Goal: Find specific page/section: Find specific page/section

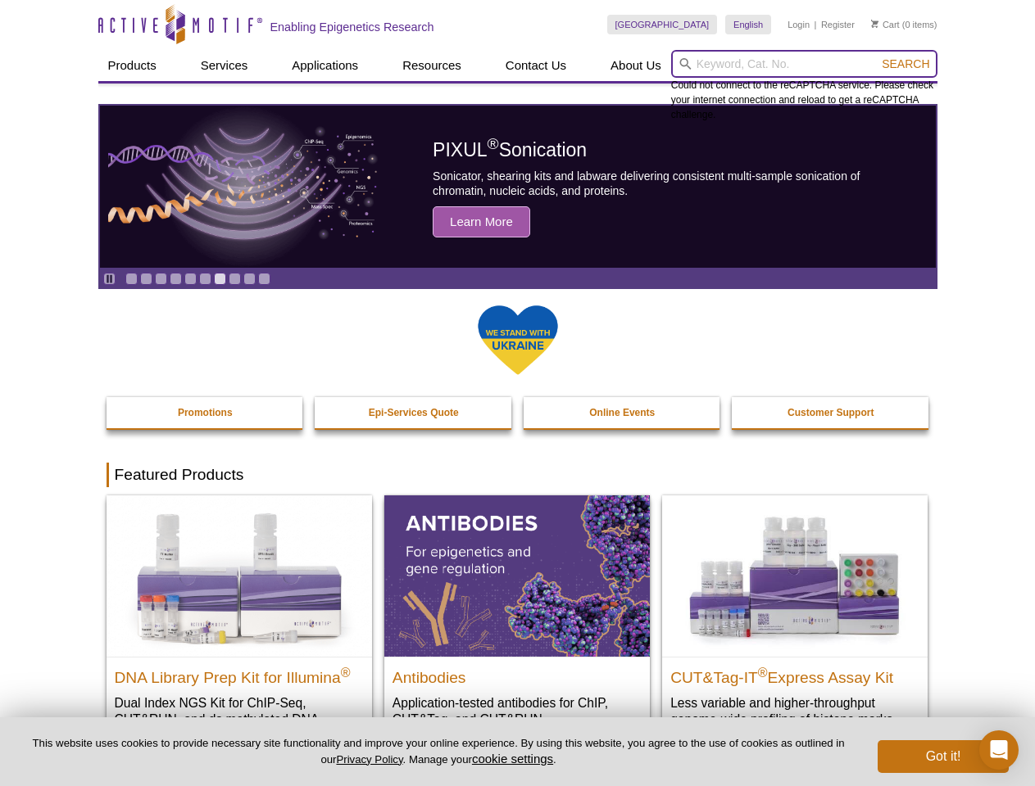
click at [804, 64] on input "search" at bounding box center [804, 64] width 266 height 28
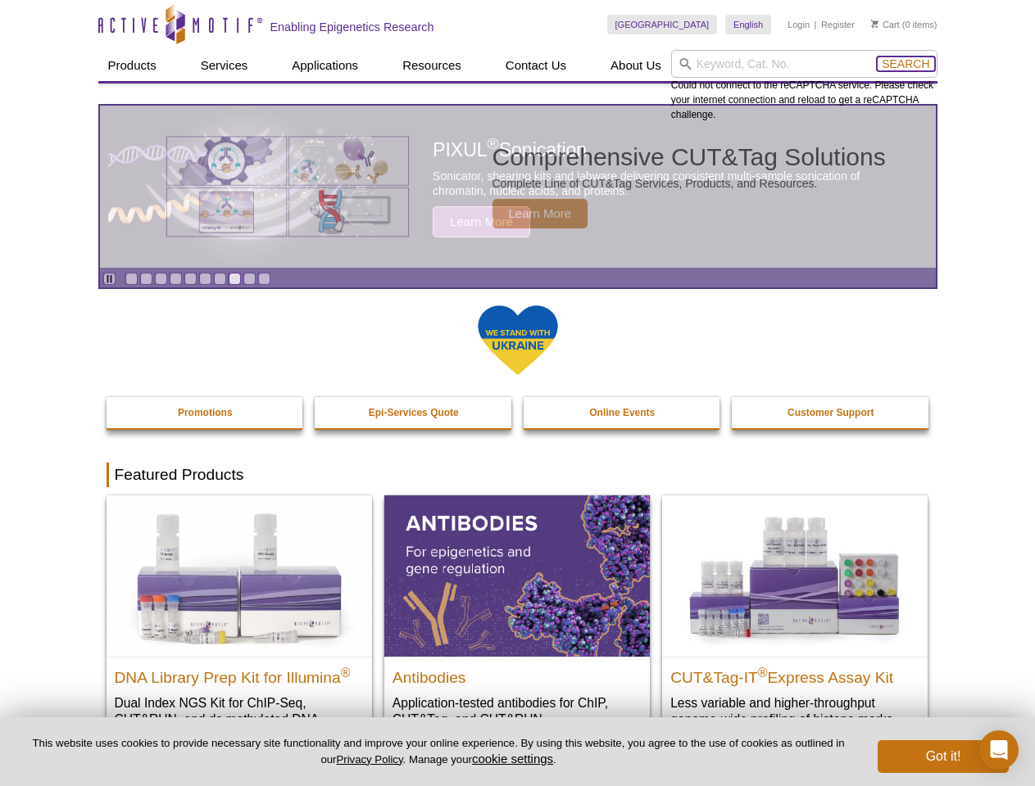
click at [905, 64] on span "Search" at bounding box center [905, 63] width 48 height 13
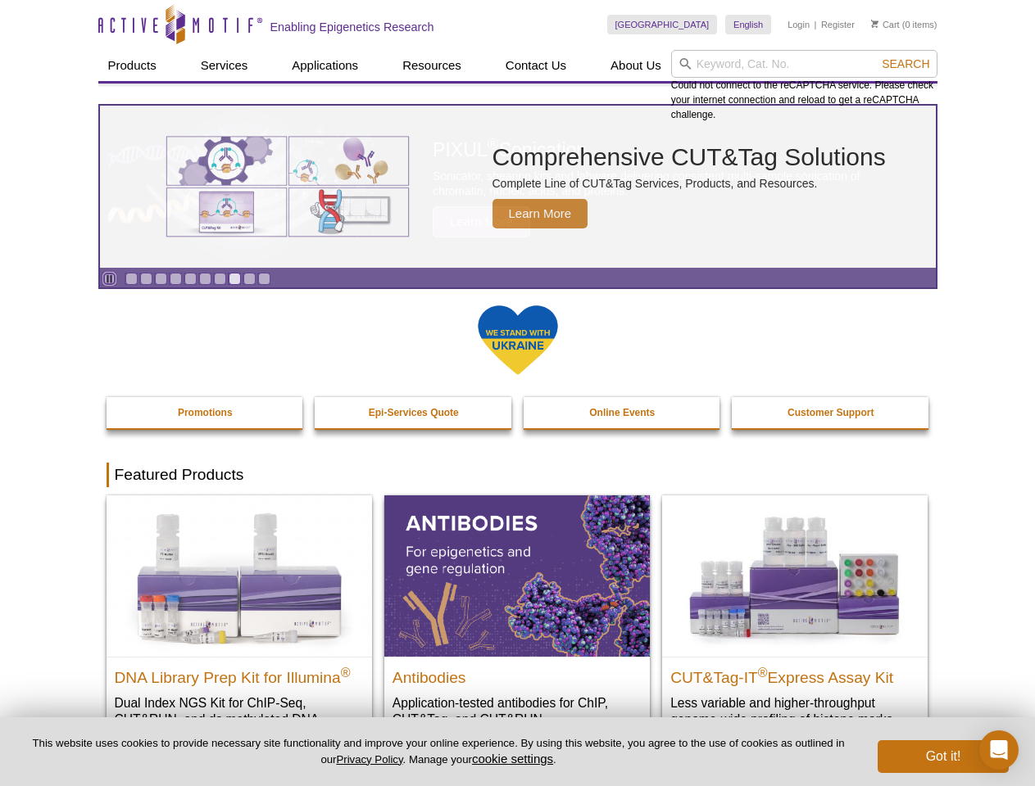
click at [109, 279] on icon "Pause" at bounding box center [109, 279] width 11 height 11
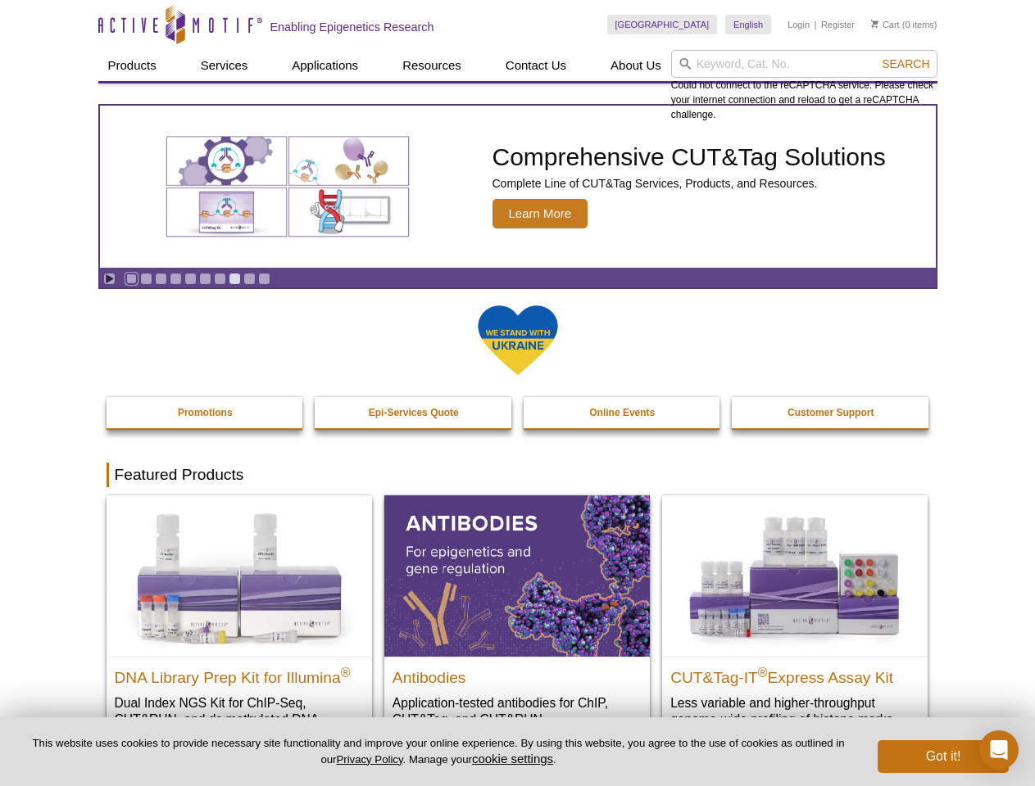
click at [131, 279] on link "Go to slide 1" at bounding box center [131, 279] width 12 height 12
click at [146, 279] on link "Go to slide 2" at bounding box center [146, 279] width 12 height 12
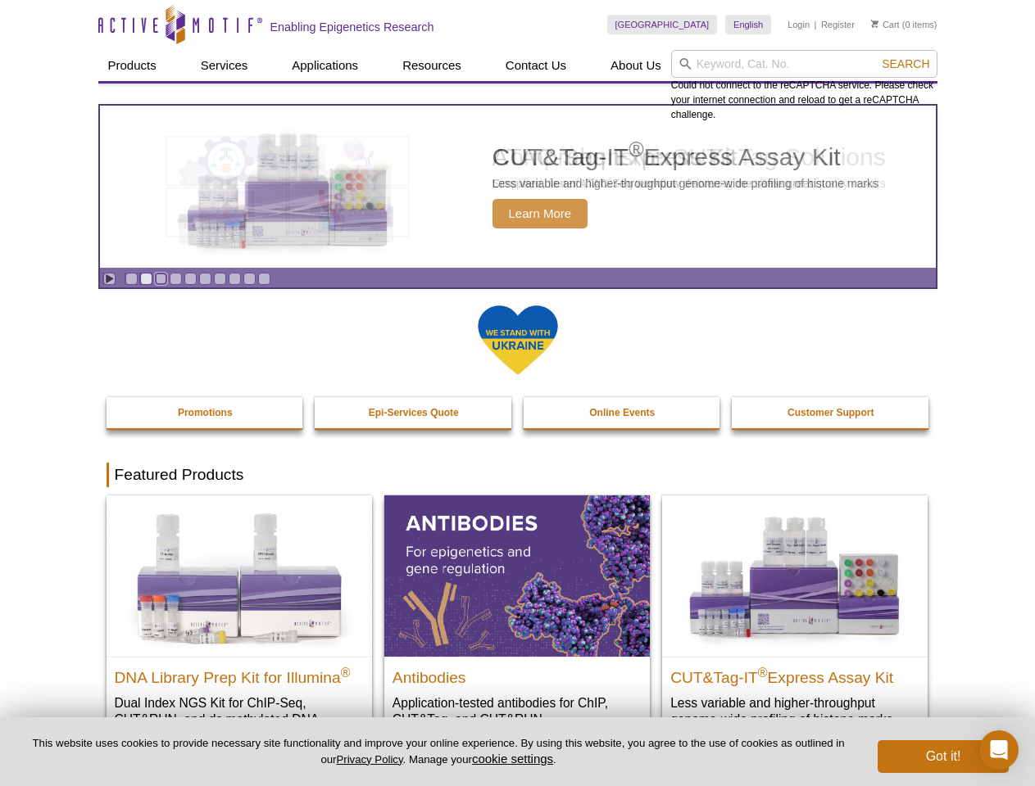
click at [161, 279] on link "Go to slide 3" at bounding box center [161, 279] width 12 height 12
click at [175, 279] on link "Go to slide 4" at bounding box center [176, 279] width 12 height 12
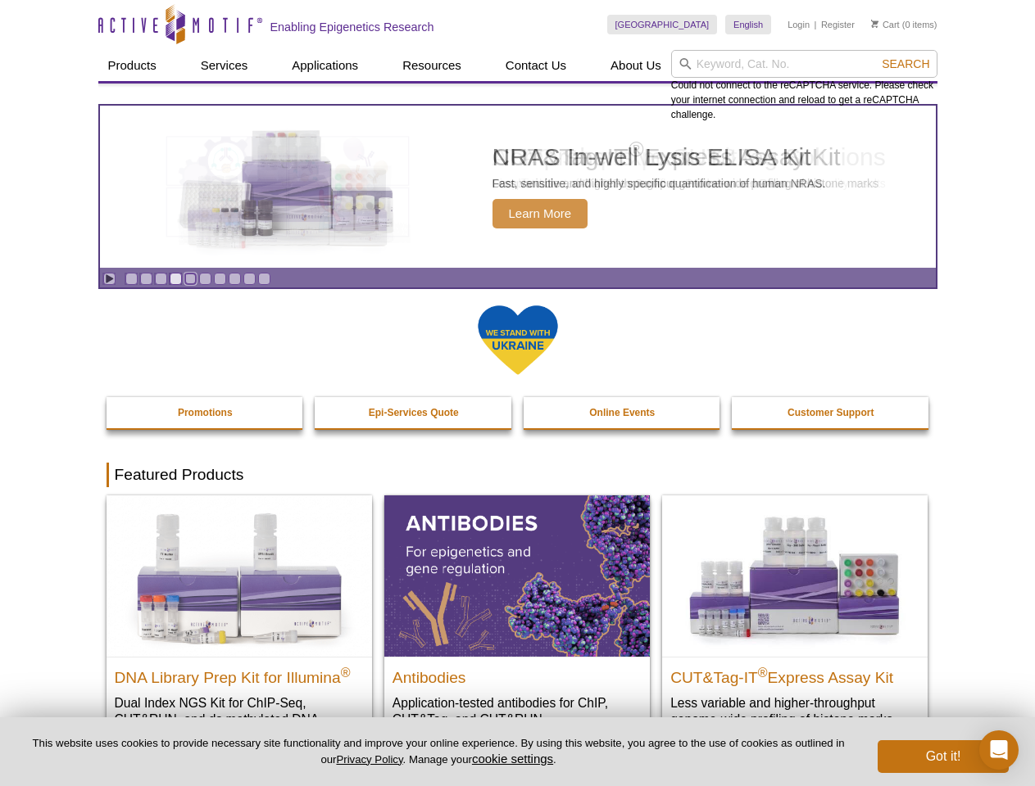
click at [190, 279] on link "Go to slide 5" at bounding box center [190, 279] width 12 height 12
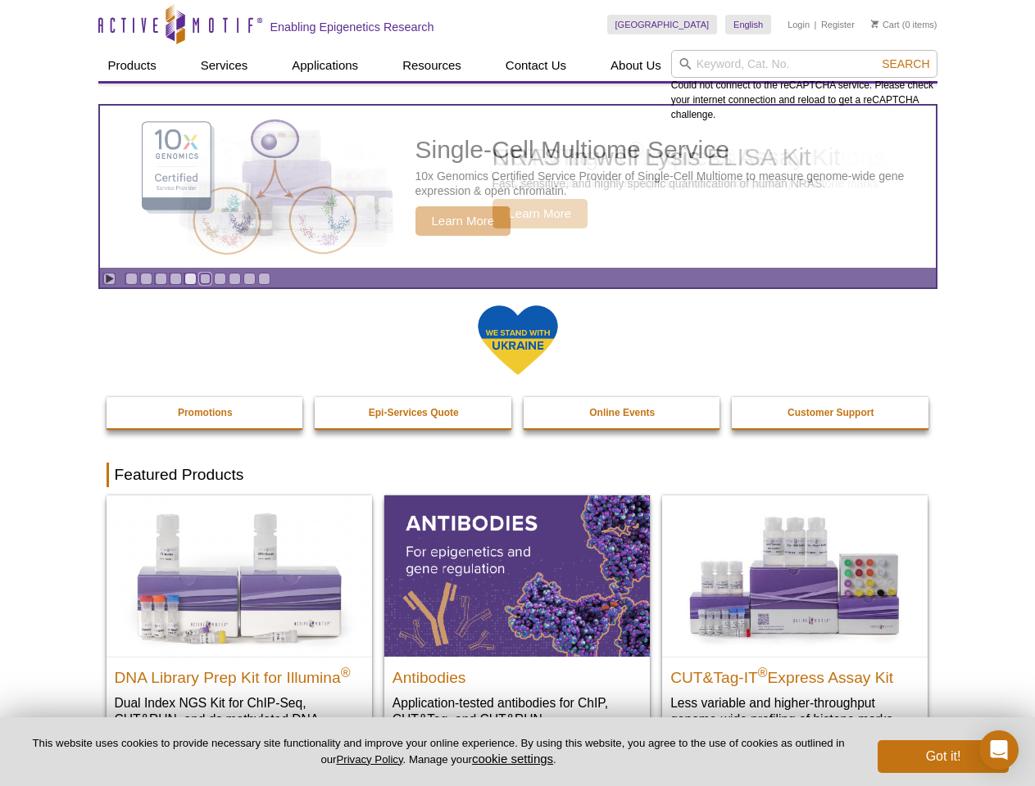
click at [205, 279] on link "Go to slide 6" at bounding box center [205, 279] width 12 height 12
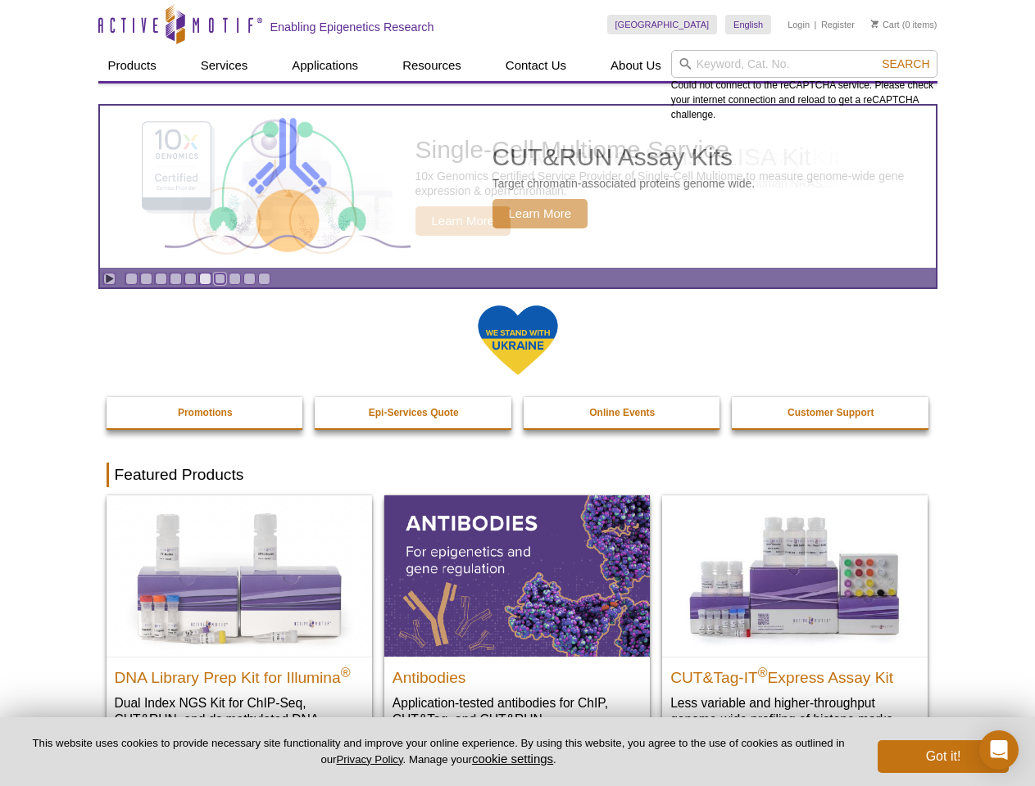
click at [220, 279] on link "Go to slide 7" at bounding box center [220, 279] width 12 height 12
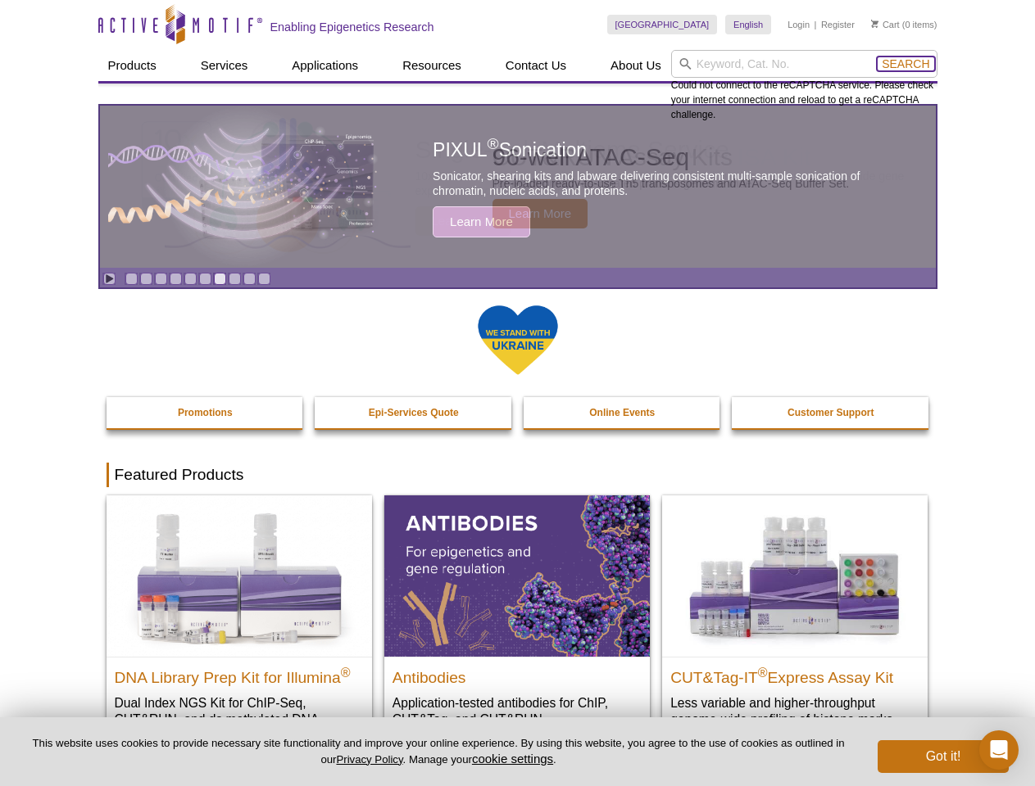
click at [905, 64] on span "Search" at bounding box center [905, 63] width 48 height 13
